Goal: Task Accomplishment & Management: Complete application form

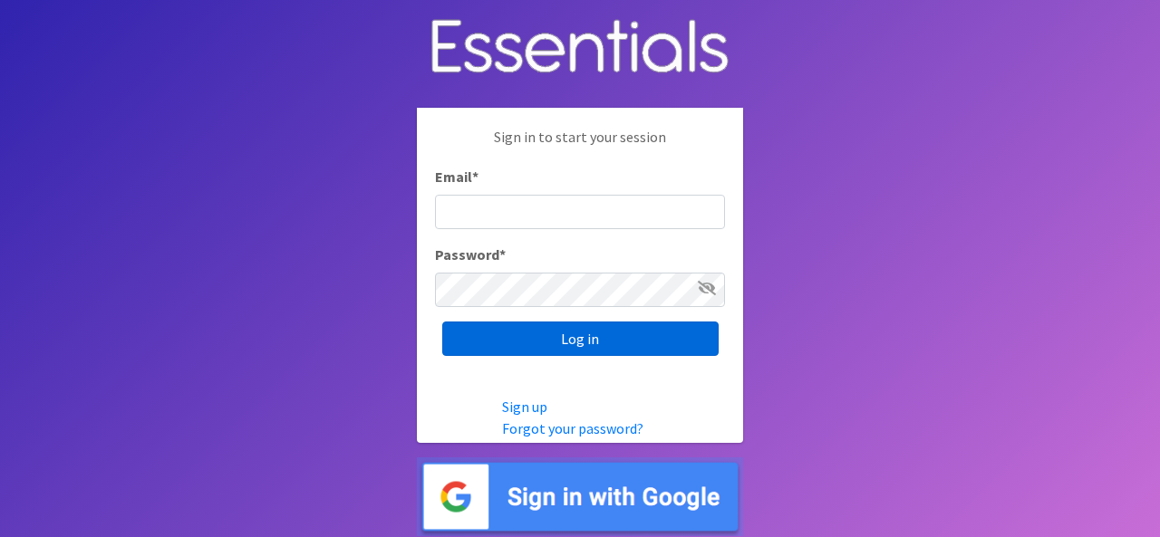
type input "[EMAIL_ADDRESS][DOMAIN_NAME]"
click at [580, 344] on input "Log in" at bounding box center [580, 339] width 276 height 34
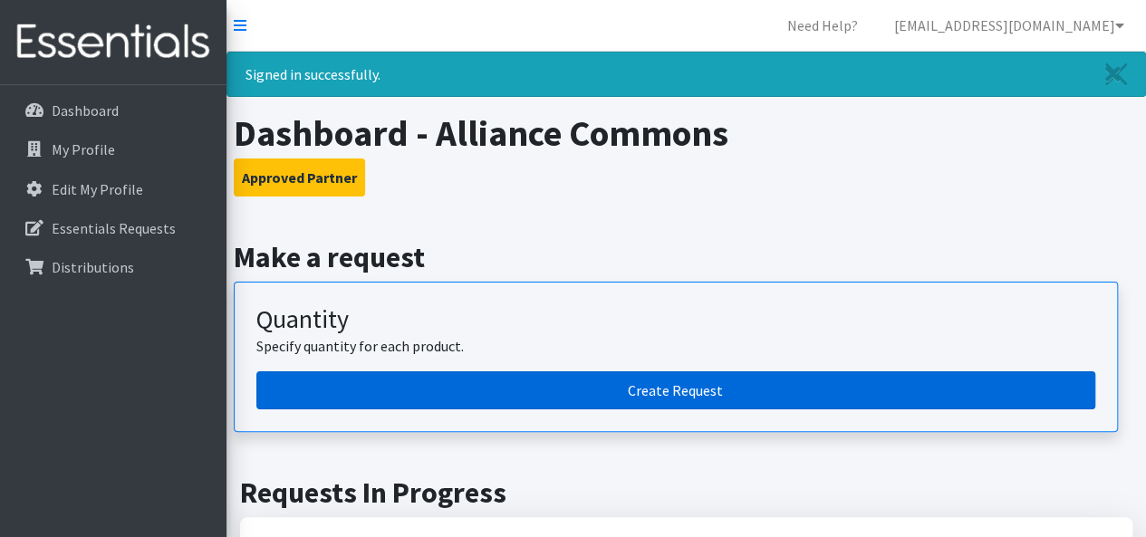
click at [654, 392] on link "Create Request" at bounding box center [675, 390] width 839 height 38
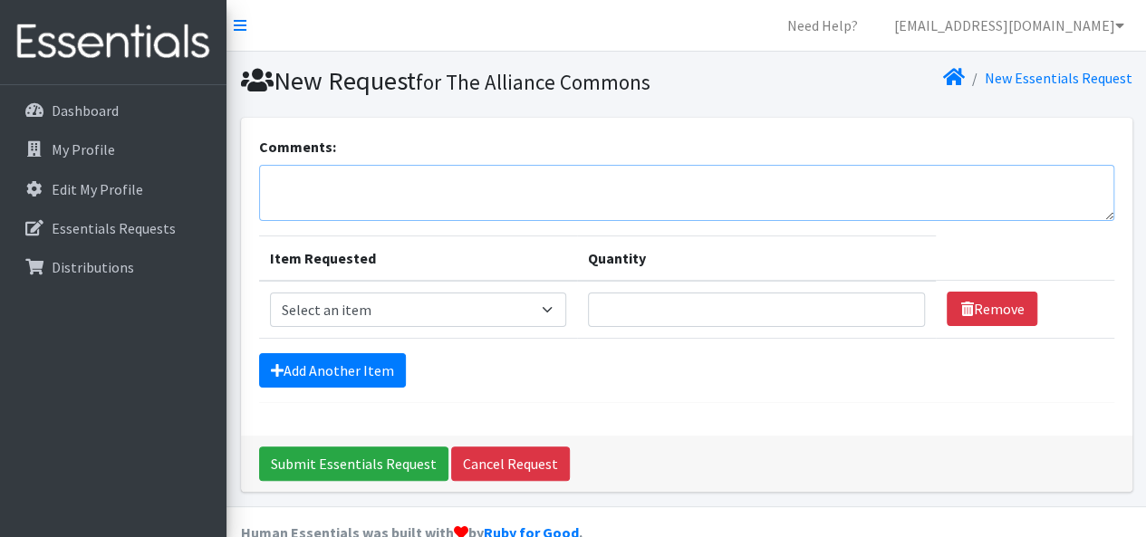
click at [301, 178] on textarea "Comments:" at bounding box center [686, 193] width 855 height 56
type textarea "Pick up on 8/26"
click at [551, 313] on select "Select an item Adult XXX Large Adult Large Adult XX Large Adult Medium Adult Sm…" at bounding box center [418, 310] width 296 height 34
select select "428"
click at [270, 293] on select "Select an item Adult XXX Large Adult Large Adult XX Large Adult Medium Adult Sm…" at bounding box center [418, 310] width 296 height 34
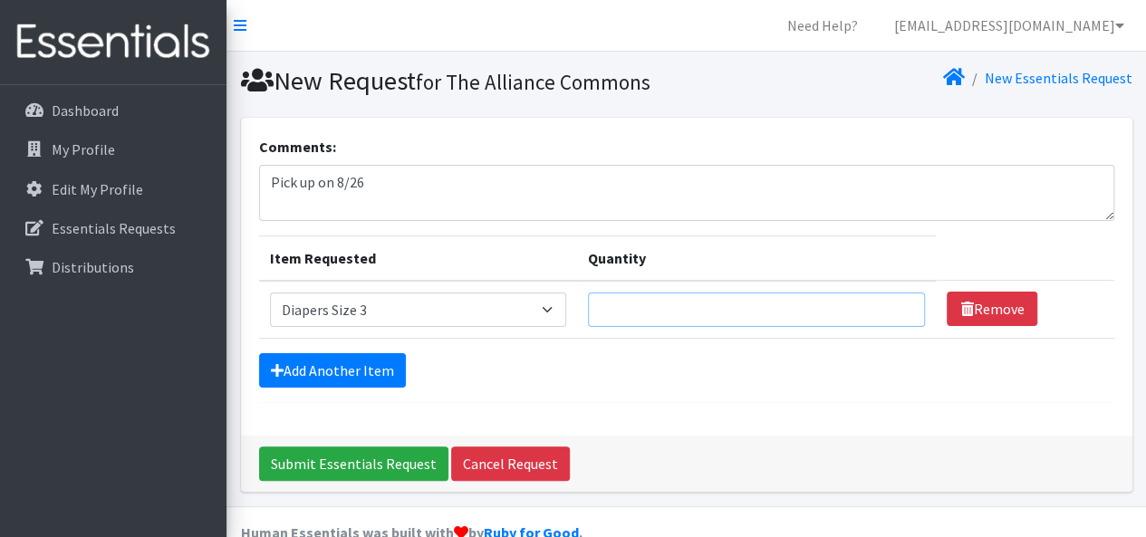
click at [599, 304] on input "Quantity" at bounding box center [757, 310] width 338 height 34
type input "4"
type input "300"
click at [321, 369] on link "Add Another Item" at bounding box center [332, 370] width 147 height 34
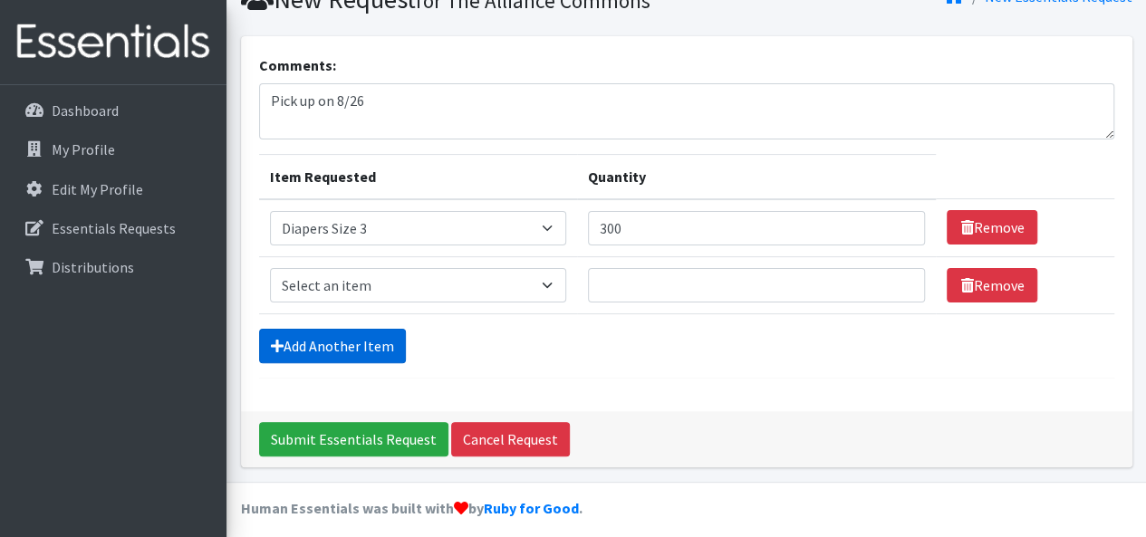
scroll to position [91, 0]
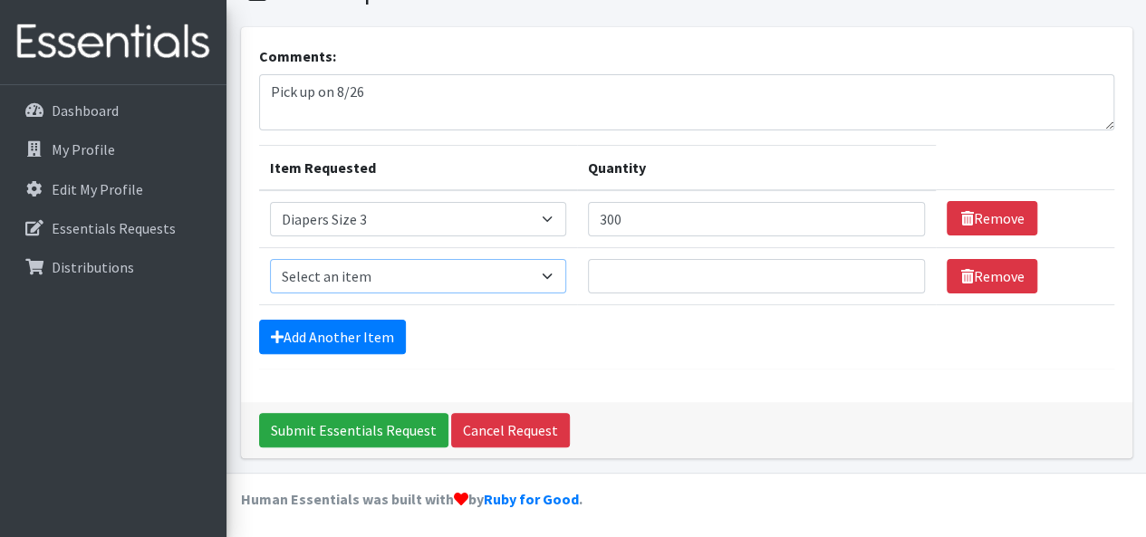
click at [548, 280] on select "Select an item Adult XXX Large Adult Large Adult XX Large Adult Medium Adult Sm…" at bounding box center [418, 276] width 296 height 34
select select "414"
click at [270, 259] on select "Select an item Adult XXX Large Adult Large Adult XX Large Adult Medium Adult Sm…" at bounding box center [418, 276] width 296 height 34
click at [609, 282] on input "Quantity" at bounding box center [757, 276] width 338 height 34
type input "300"
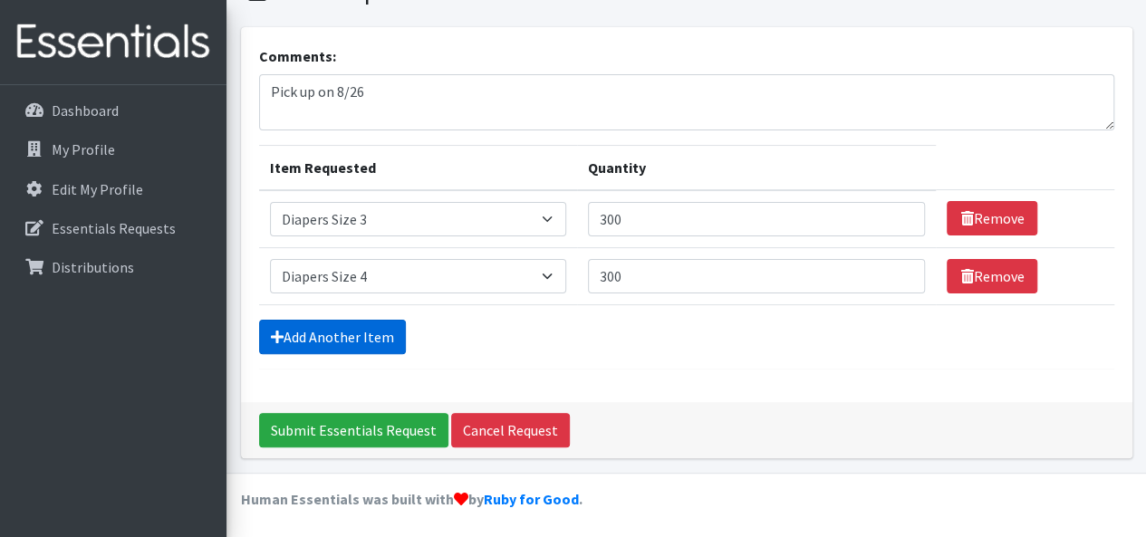
click at [321, 332] on link "Add Another Item" at bounding box center [332, 337] width 147 height 34
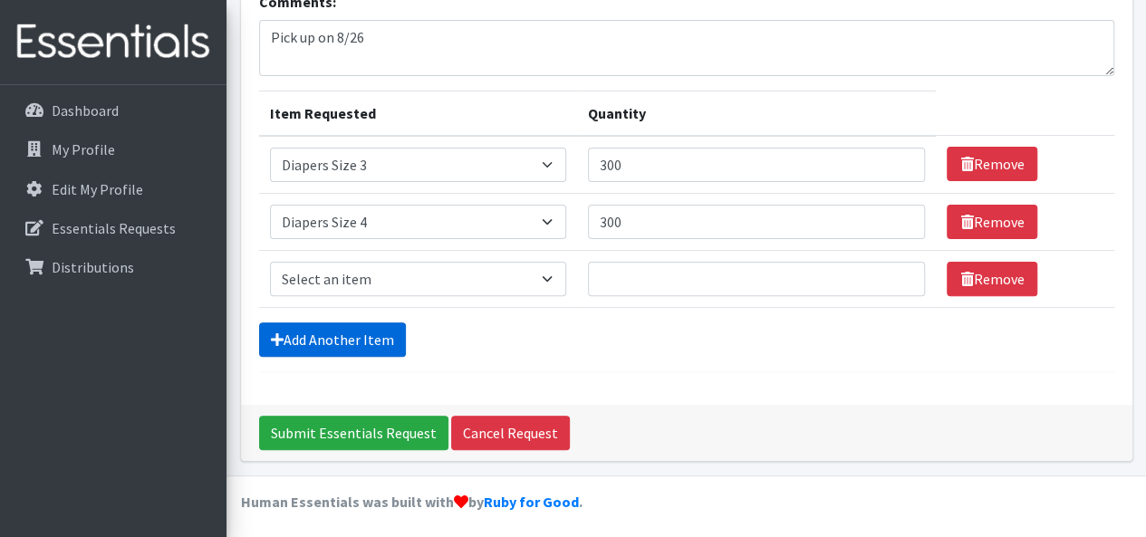
scroll to position [147, 0]
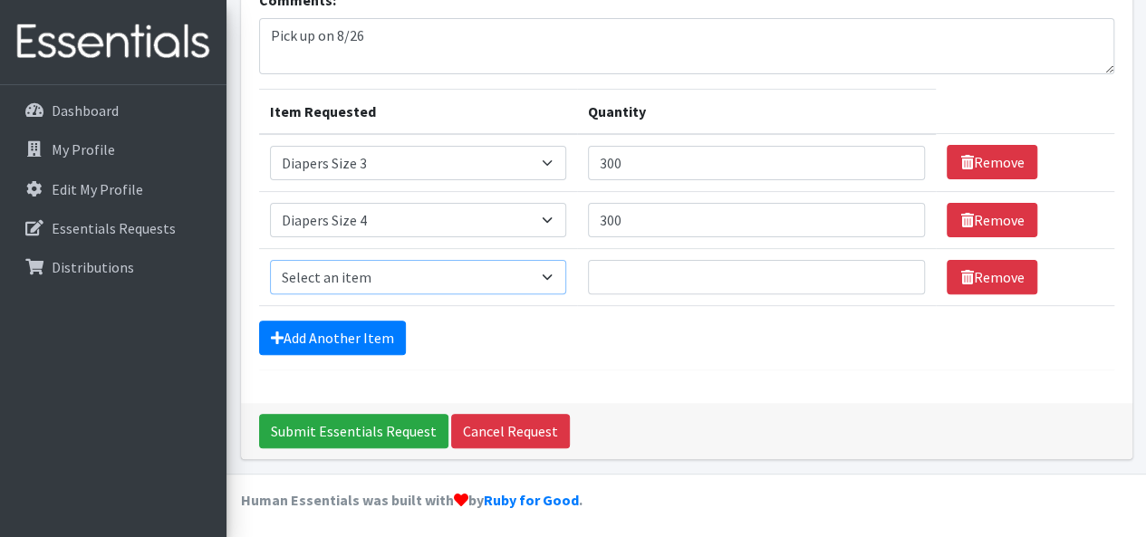
click at [546, 271] on select "Select an item Adult XXX Large Adult Large Adult XX Large Adult Medium Adult Sm…" at bounding box center [418, 277] width 296 height 34
select select "415"
click at [270, 260] on select "Select an item Adult XXX Large Adult Large Adult XX Large Adult Medium Adult Sm…" at bounding box center [418, 277] width 296 height 34
click at [603, 273] on input "Quantity" at bounding box center [757, 277] width 338 height 34
type input "300"
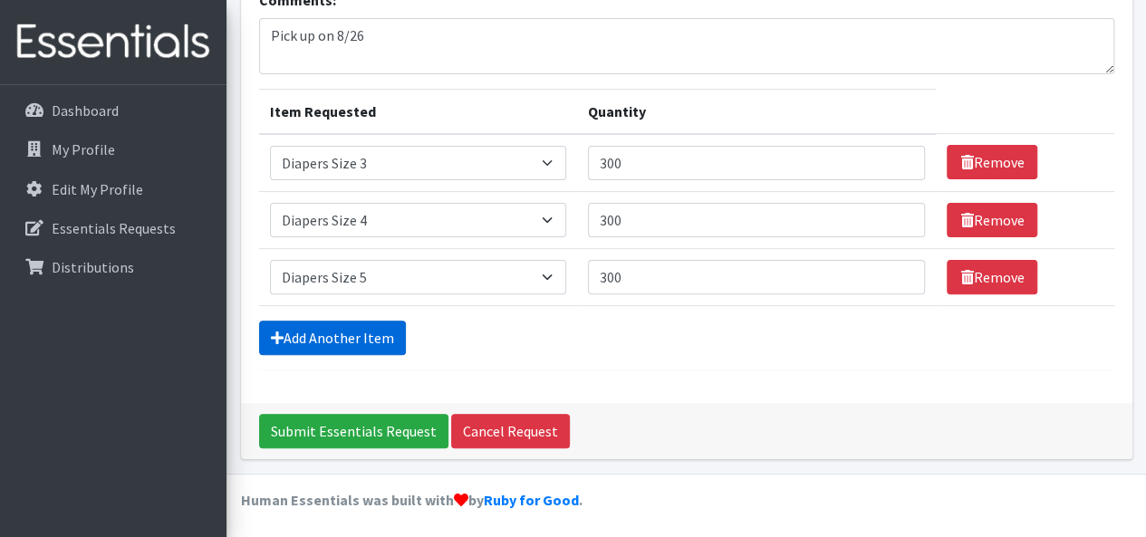
click at [363, 332] on link "Add Another Item" at bounding box center [332, 338] width 147 height 34
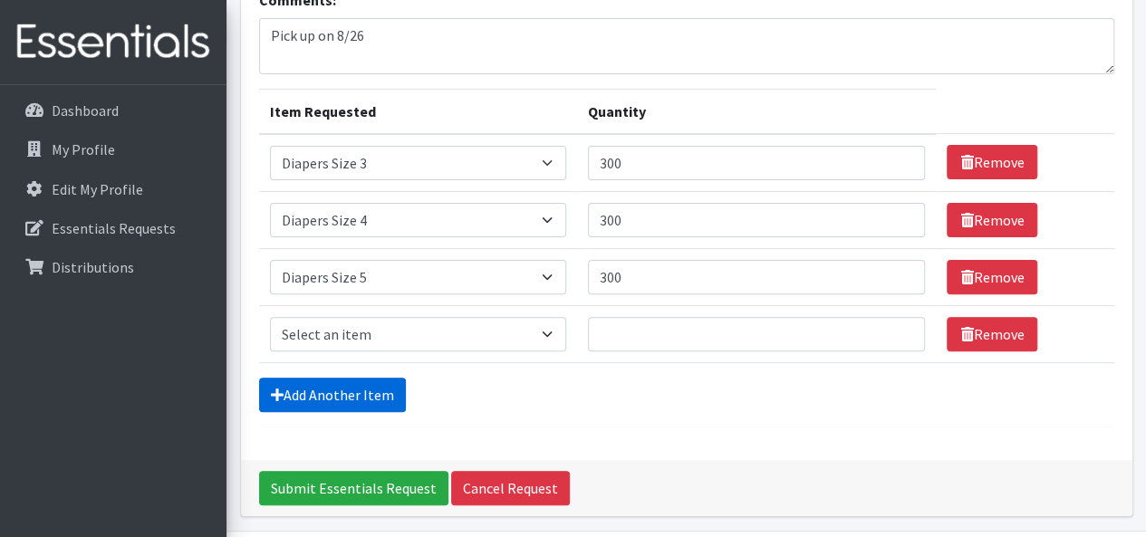
scroll to position [204, 0]
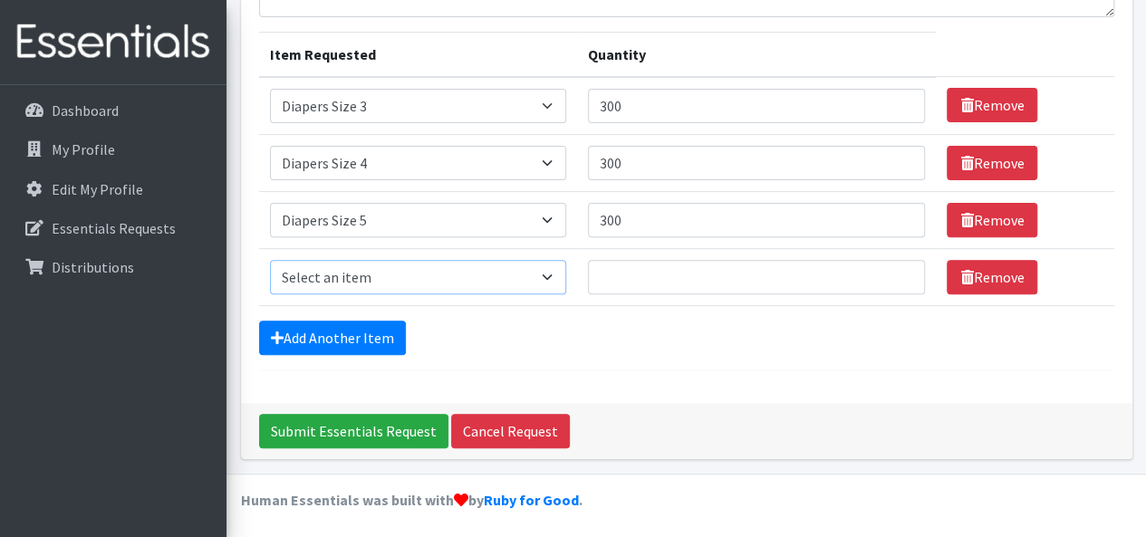
click at [557, 276] on select "Select an item Adult XXX Large Adult Large Adult XX Large Adult Medium Adult Sm…" at bounding box center [418, 277] width 296 height 34
select select "417"
click at [270, 260] on select "Select an item Adult XXX Large Adult Large Adult XX Large Adult Medium Adult Sm…" at bounding box center [418, 277] width 296 height 34
click at [616, 284] on input "Quantity" at bounding box center [757, 277] width 338 height 34
type input "150"
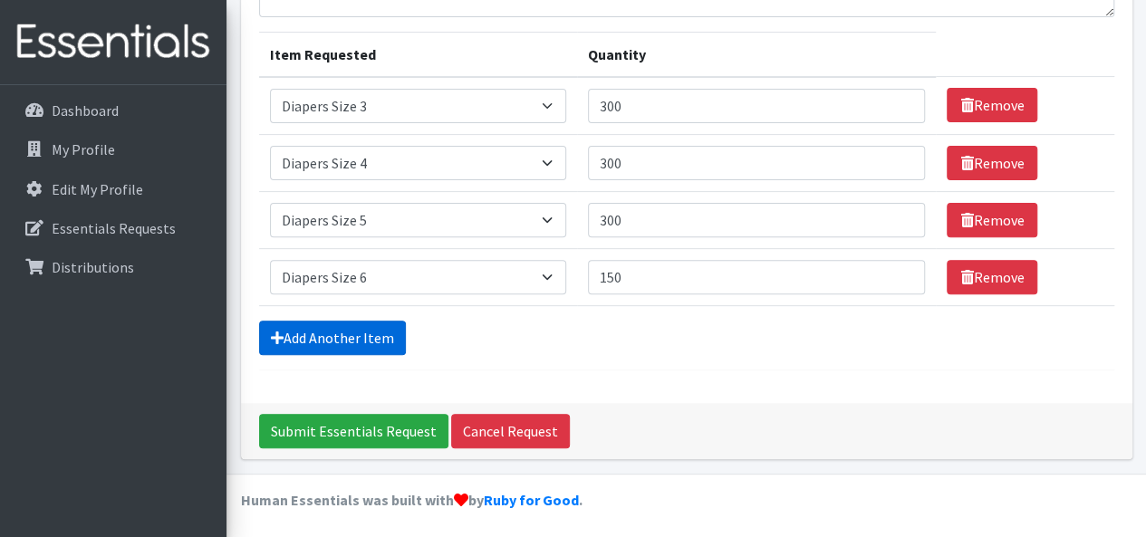
click at [346, 331] on link "Add Another Item" at bounding box center [332, 338] width 147 height 34
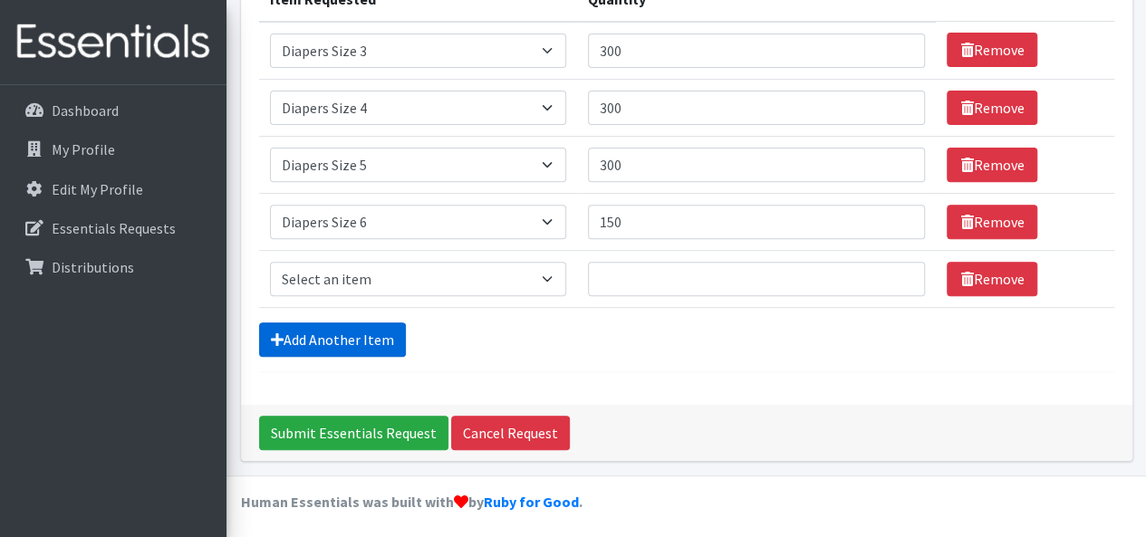
scroll to position [261, 0]
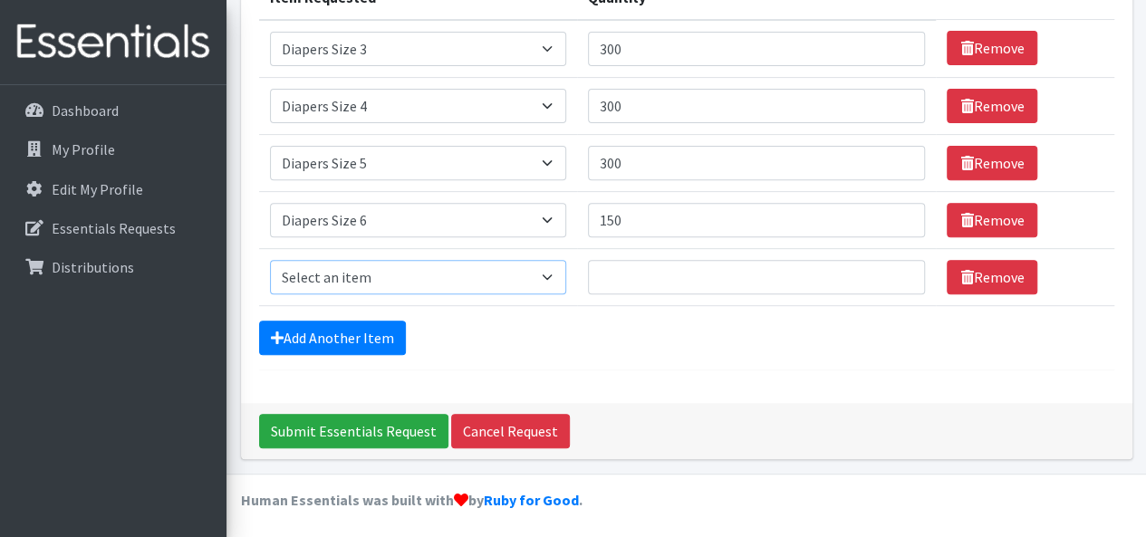
click at [554, 278] on select "Select an item Adult XXX Large Adult Large Adult XX Large Adult Medium Adult Sm…" at bounding box center [418, 277] width 296 height 34
select select "2929"
click at [270, 260] on select "Select an item Adult XXX Large Adult Large Adult XX Large Adult Medium Adult Sm…" at bounding box center [418, 277] width 296 height 34
click at [619, 283] on input "Quantity" at bounding box center [757, 277] width 338 height 34
type input "150"
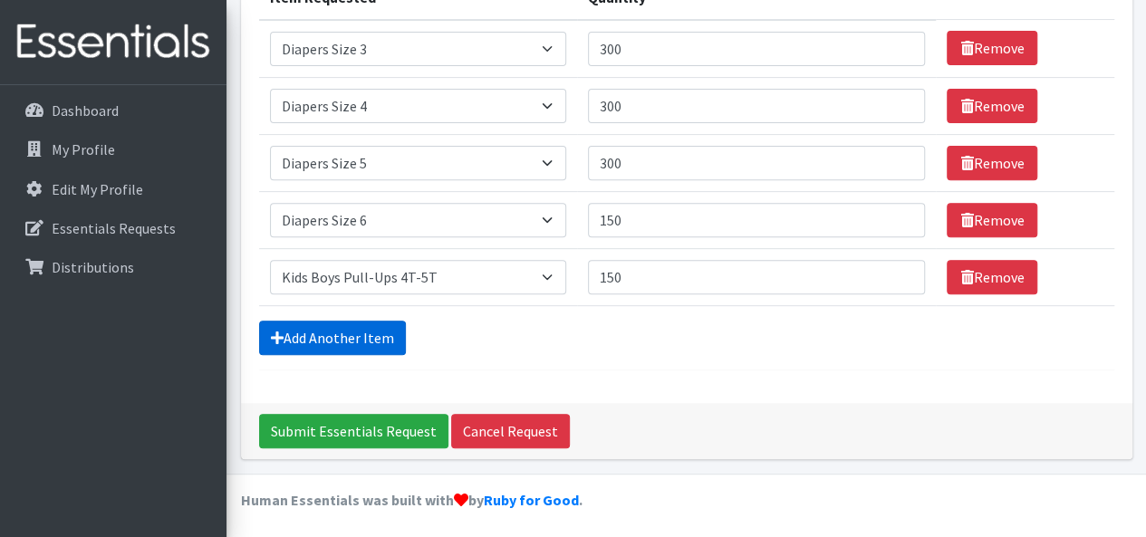
click at [362, 337] on link "Add Another Item" at bounding box center [332, 338] width 147 height 34
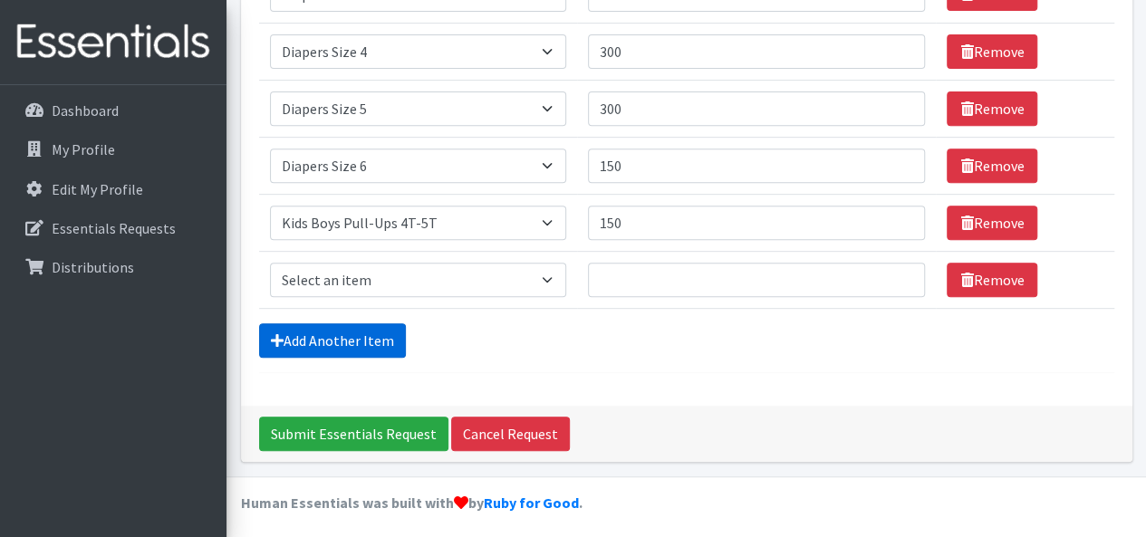
scroll to position [317, 0]
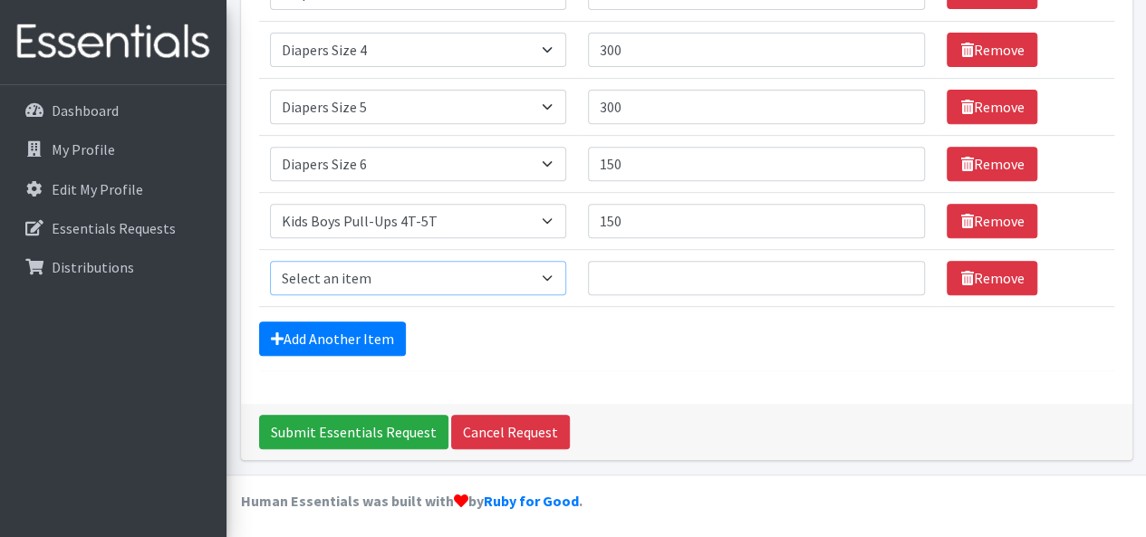
click at [554, 274] on select "Select an item Adult XXX Large Adult Large Adult XX Large Adult Medium Adult Sm…" at bounding box center [418, 278] width 296 height 34
select select "2928"
click at [270, 261] on select "Select an item Adult XXX Large Adult Large Adult XX Large Adult Medium Adult Sm…" at bounding box center [418, 278] width 296 height 34
click at [622, 269] on input "Quantity" at bounding box center [757, 278] width 338 height 34
type input "150"
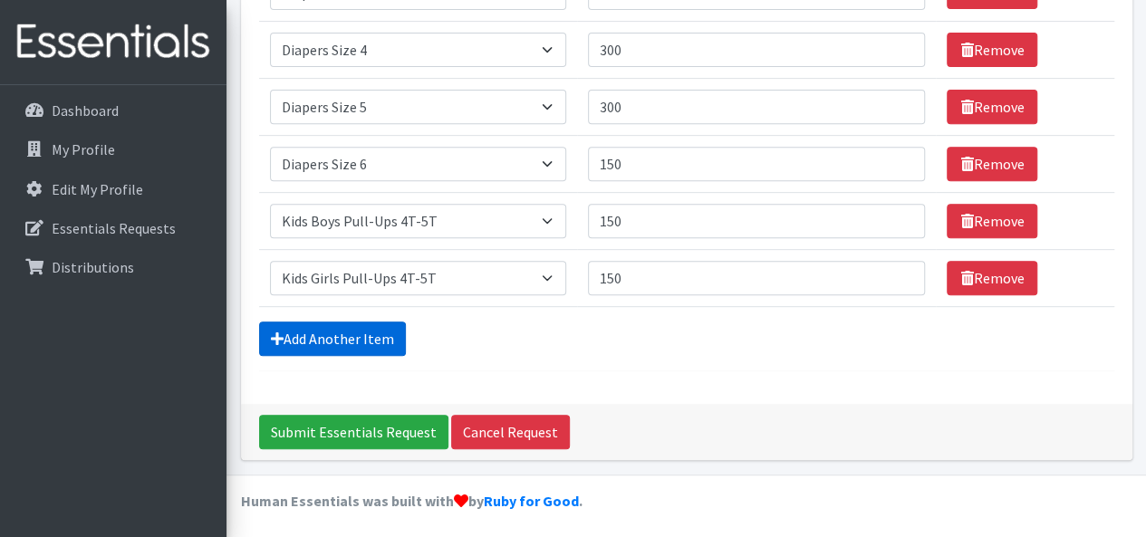
click at [313, 334] on link "Add Another Item" at bounding box center [332, 339] width 147 height 34
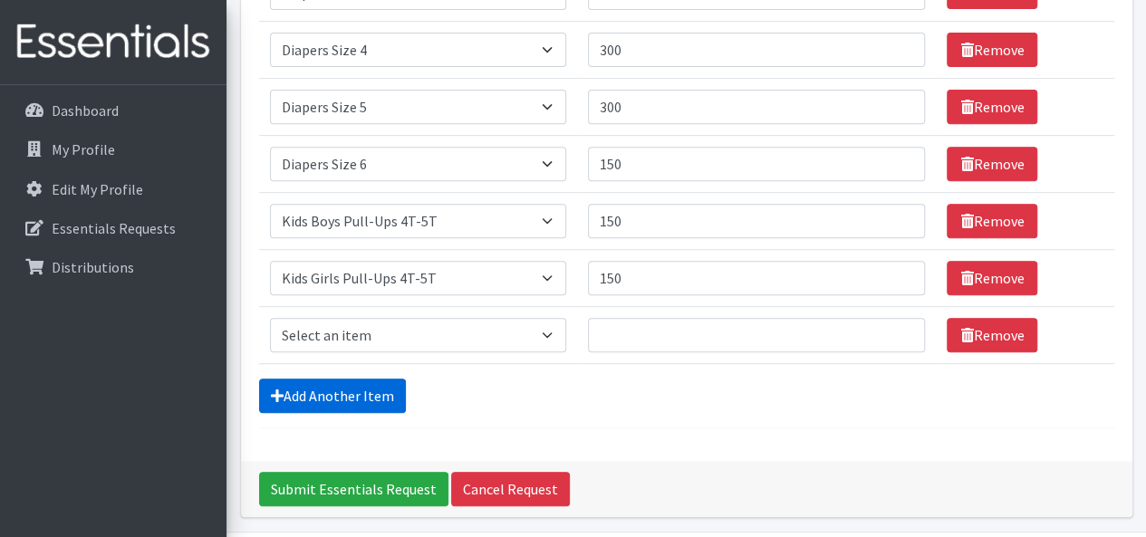
scroll to position [374, 0]
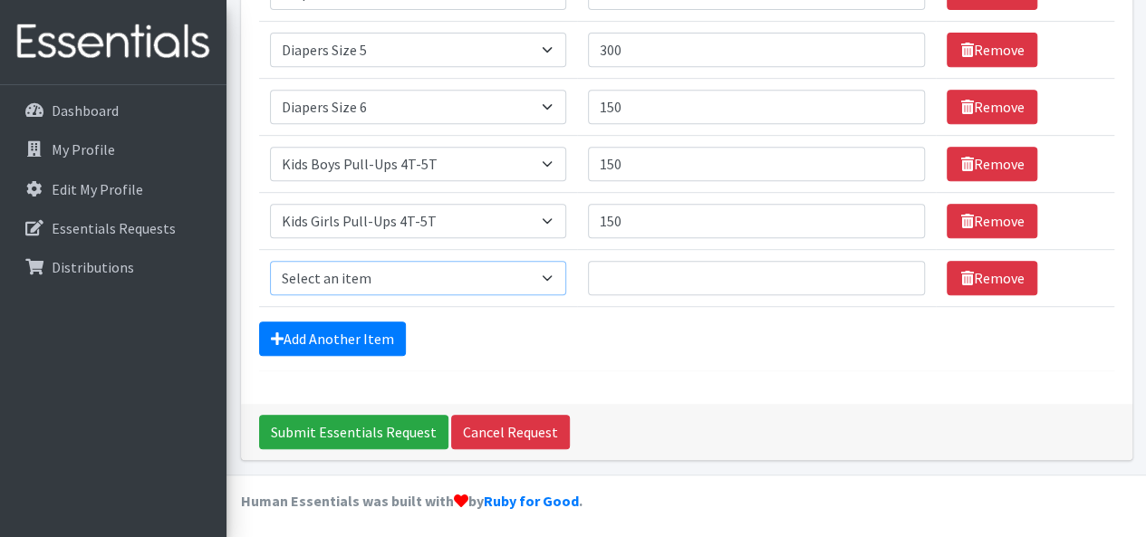
click at [554, 269] on select "Select an item Adult XXX Large Adult Large Adult XX Large Adult Medium Adult Sm…" at bounding box center [418, 278] width 296 height 34
select select "11444"
click at [270, 261] on select "Select an item Adult XXX Large Adult Large Adult XX Large Adult Medium Adult Sm…" at bounding box center [418, 278] width 296 height 34
click at [605, 270] on input "Quantity" at bounding box center [757, 278] width 338 height 34
type input "50"
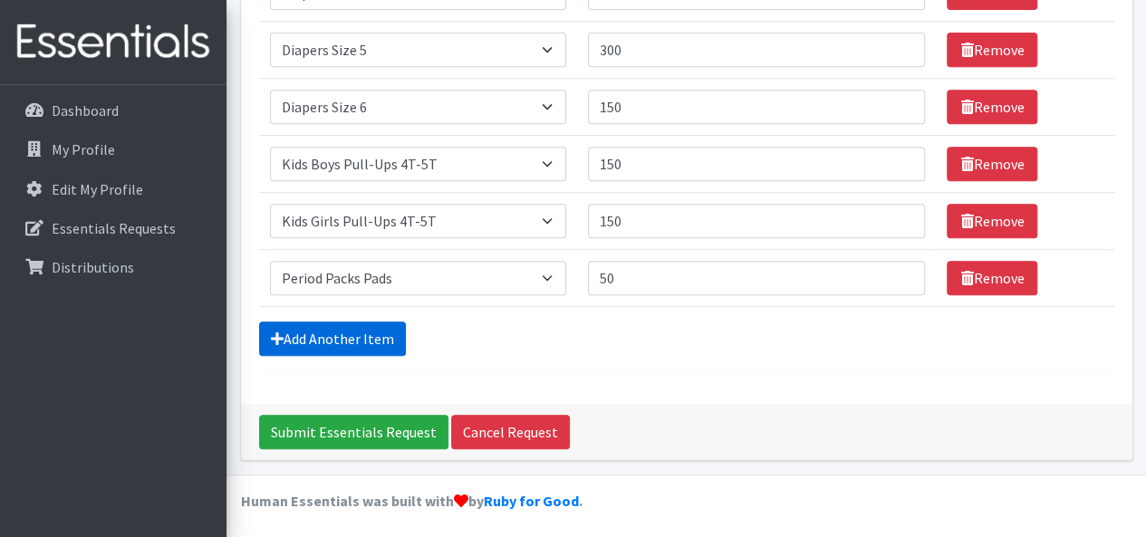
click at [351, 334] on link "Add Another Item" at bounding box center [332, 339] width 147 height 34
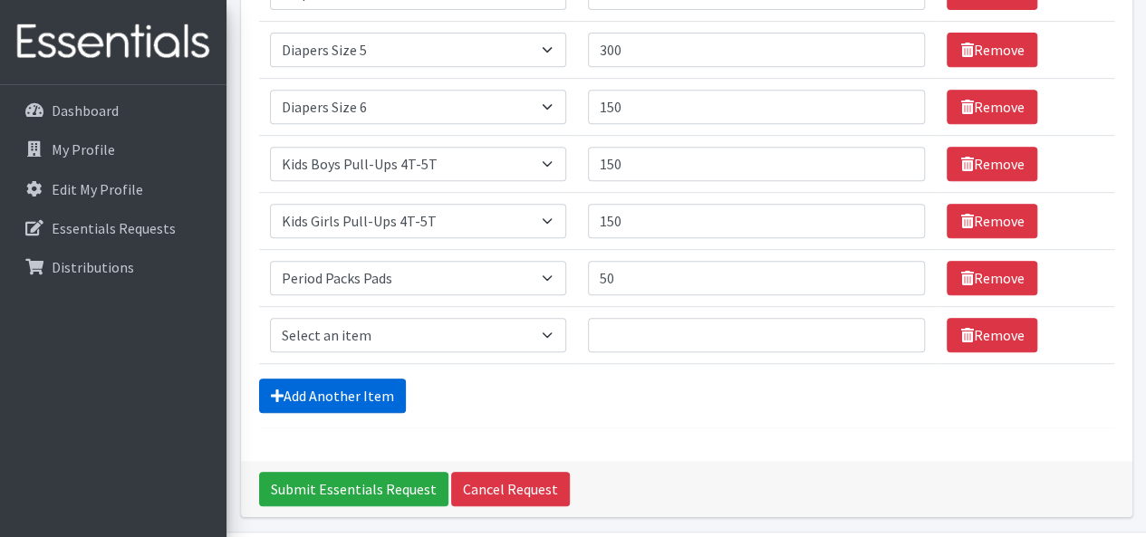
scroll to position [431, 0]
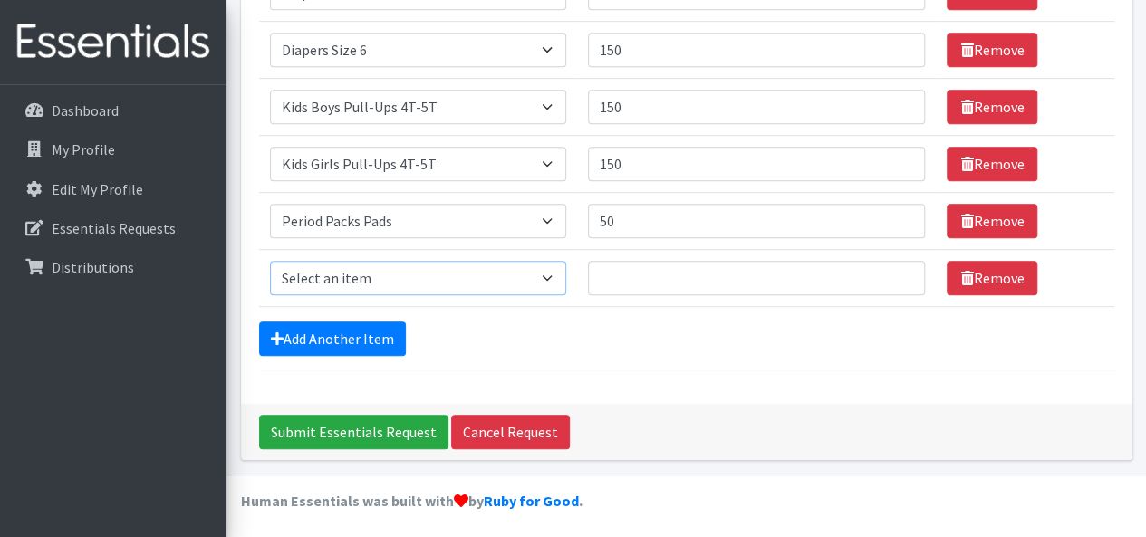
click at [547, 275] on select "Select an item Adult XXX Large Adult Large Adult XX Large Adult Medium Adult Sm…" at bounding box center [418, 278] width 296 height 34
select select "11445"
click at [270, 261] on select "Select an item Adult XXX Large Adult Large Adult XX Large Adult Medium Adult Sm…" at bounding box center [418, 278] width 296 height 34
click at [608, 276] on input "Quantity" at bounding box center [757, 278] width 338 height 34
type input "50"
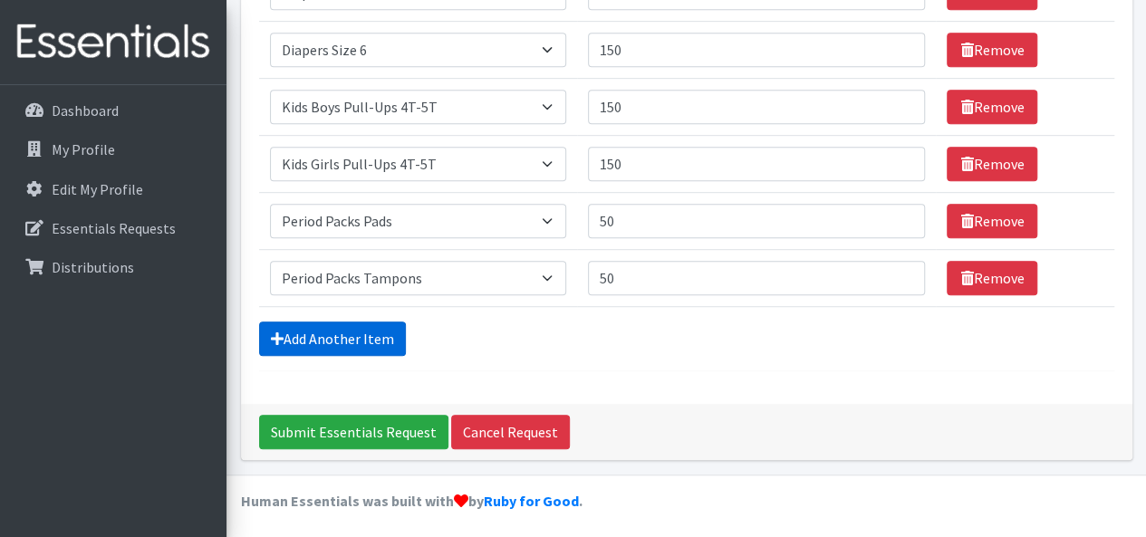
click at [379, 331] on link "Add Another Item" at bounding box center [332, 339] width 147 height 34
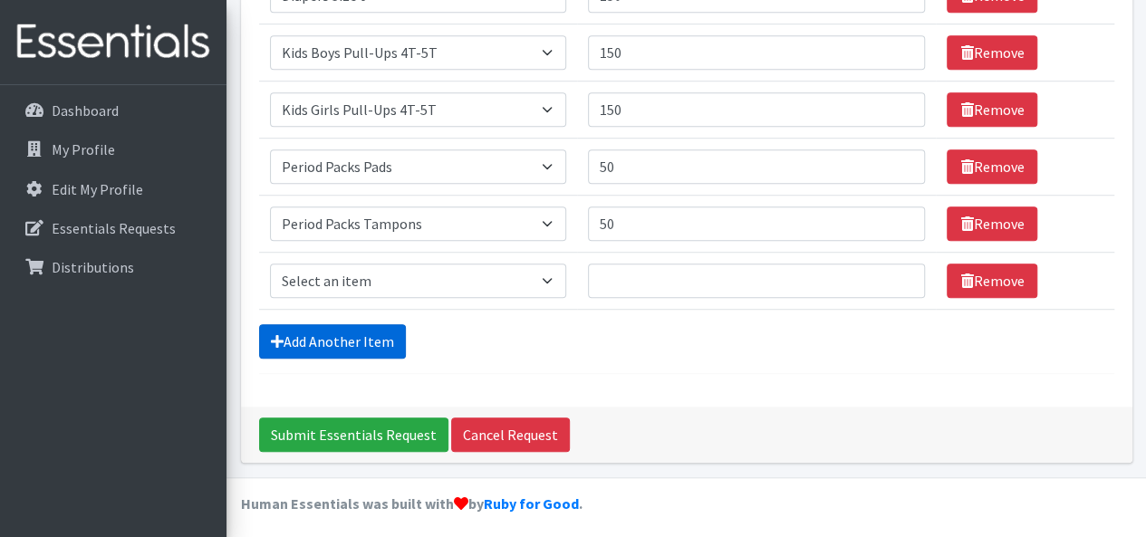
scroll to position [487, 0]
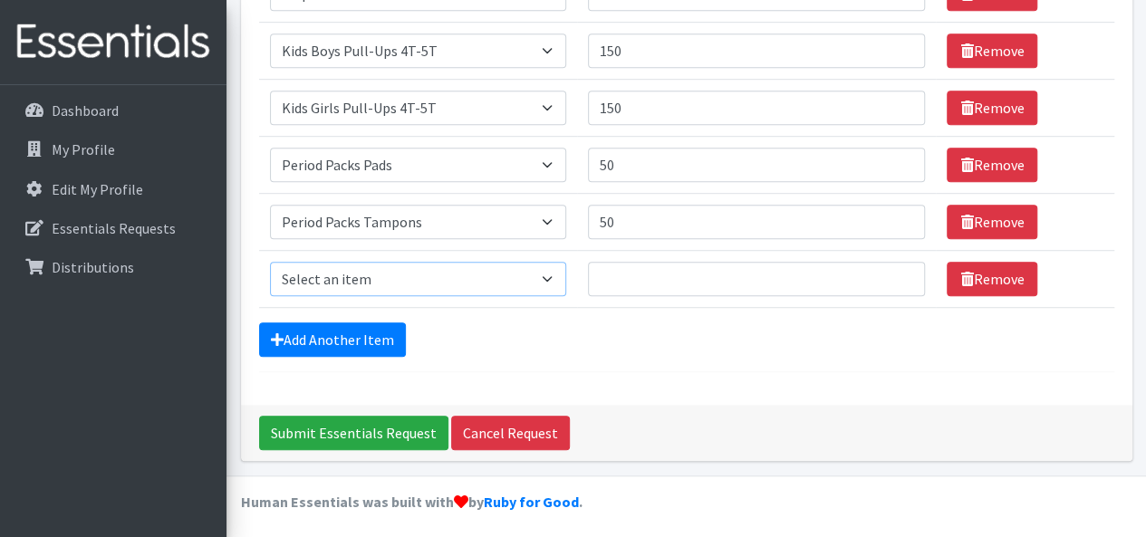
click at [549, 274] on select "Select an item Adult XXX Large Adult Large Adult XX Large Adult Medium Adult Sm…" at bounding box center [418, 279] width 296 height 34
select select "4828"
click at [270, 262] on select "Select an item Adult XXX Large Adult Large Adult XX Large Adult Medium Adult Sm…" at bounding box center [418, 279] width 296 height 34
click at [606, 277] on input "Quantity" at bounding box center [757, 279] width 338 height 34
type input "100"
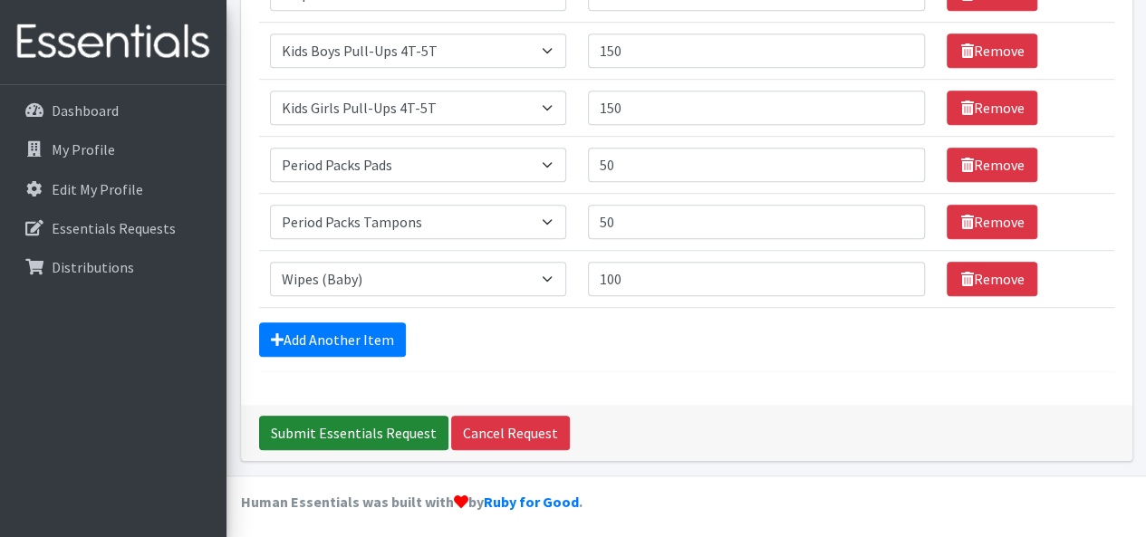
click at [376, 423] on input "Submit Essentials Request" at bounding box center [353, 433] width 189 height 34
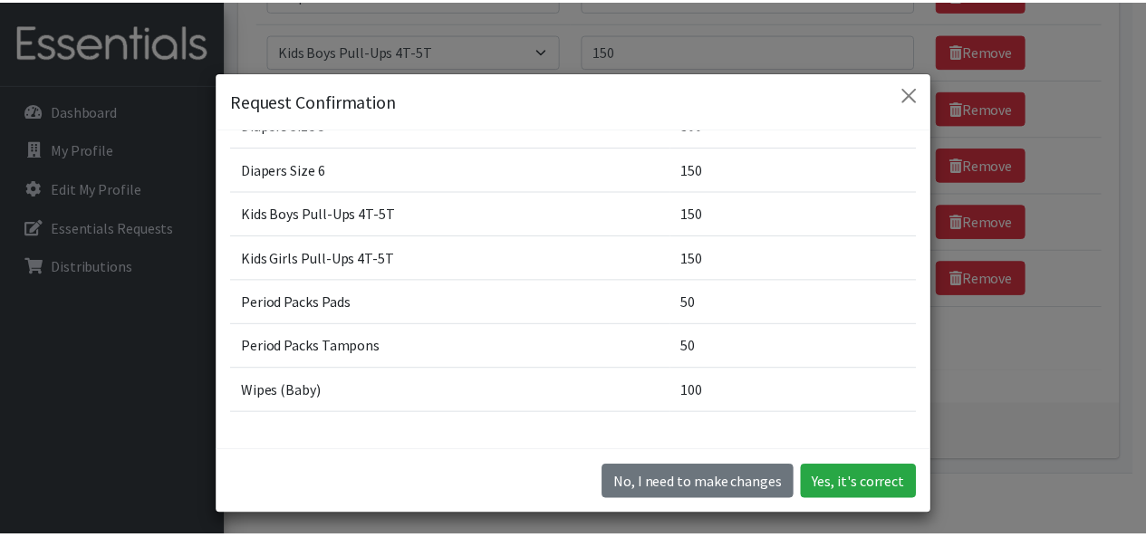
scroll to position [187, 0]
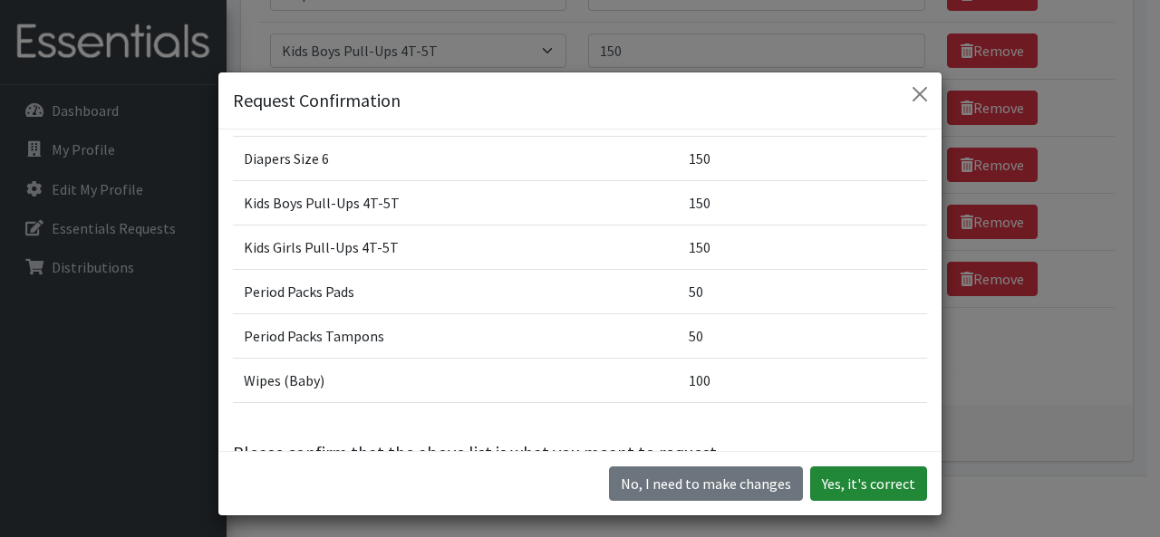
click at [857, 481] on button "Yes, it's correct" at bounding box center [868, 484] width 117 height 34
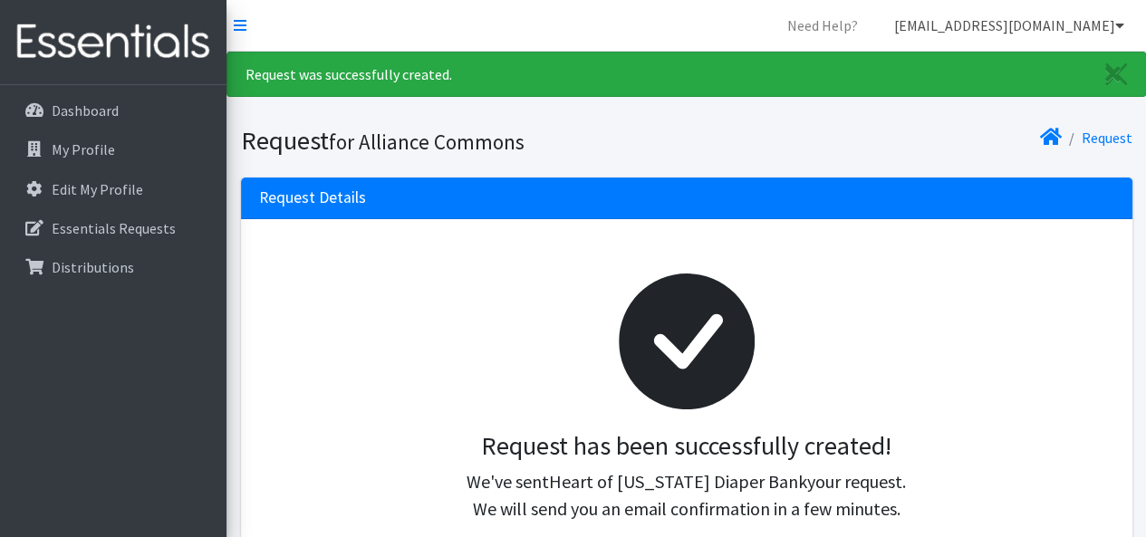
click at [1114, 23] on link "[EMAIL_ADDRESS][DOMAIN_NAME]" at bounding box center [1009, 25] width 259 height 36
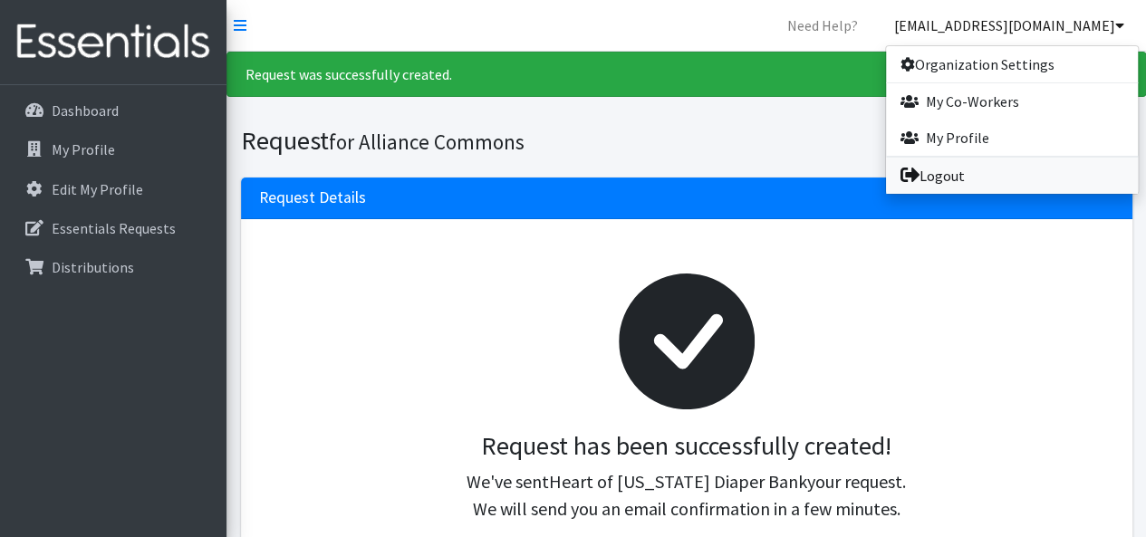
click at [976, 177] on link "Logout" at bounding box center [1012, 176] width 252 height 36
